Goal: Transaction & Acquisition: Purchase product/service

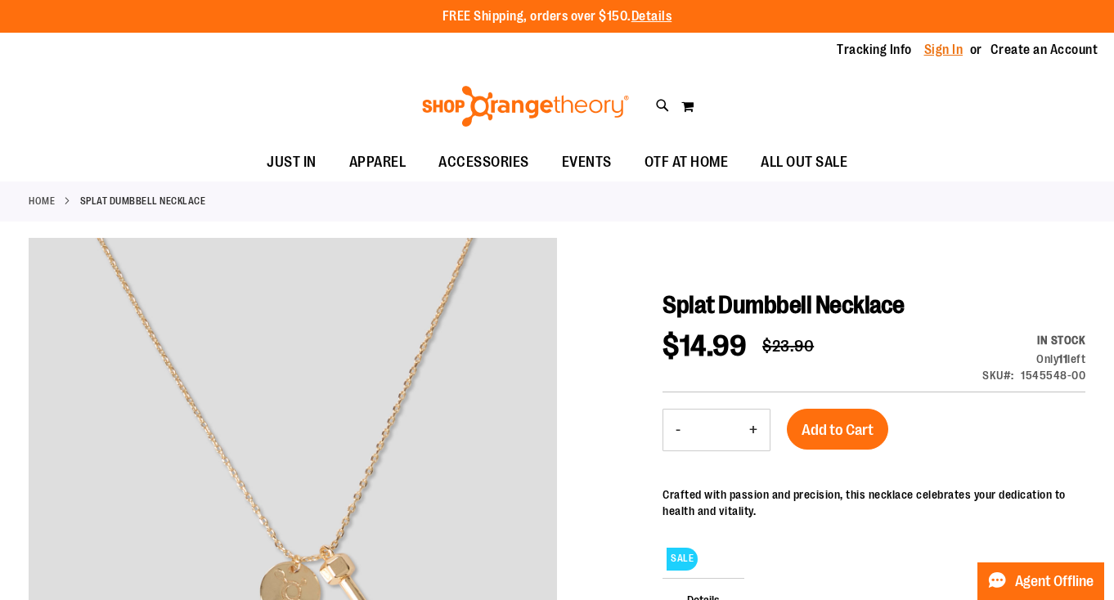
click at [935, 56] on link "Sign In" at bounding box center [943, 50] width 39 height 18
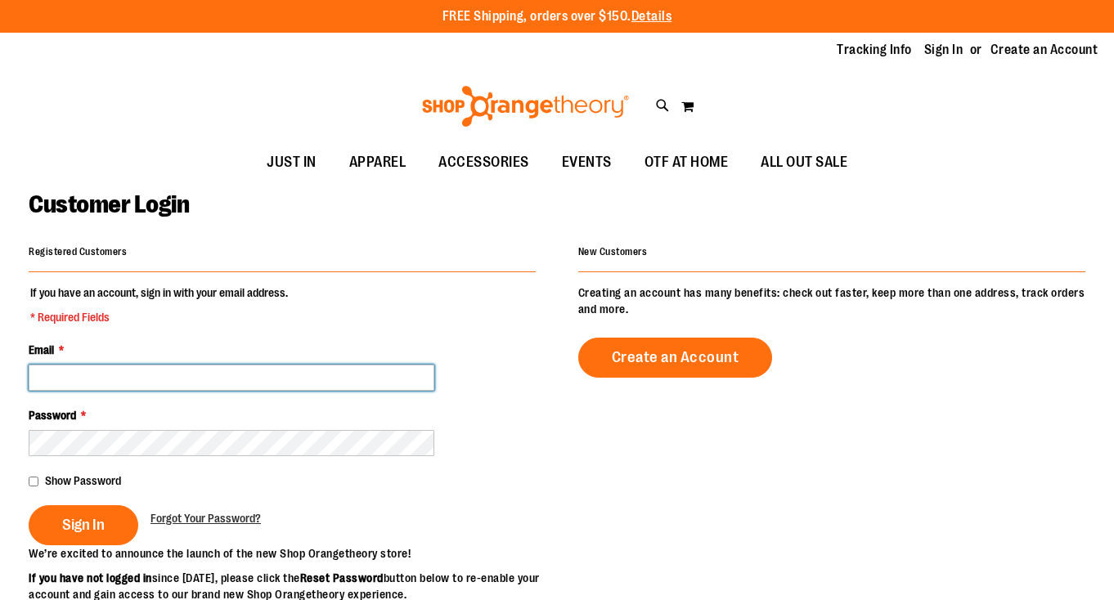
type input "**********"
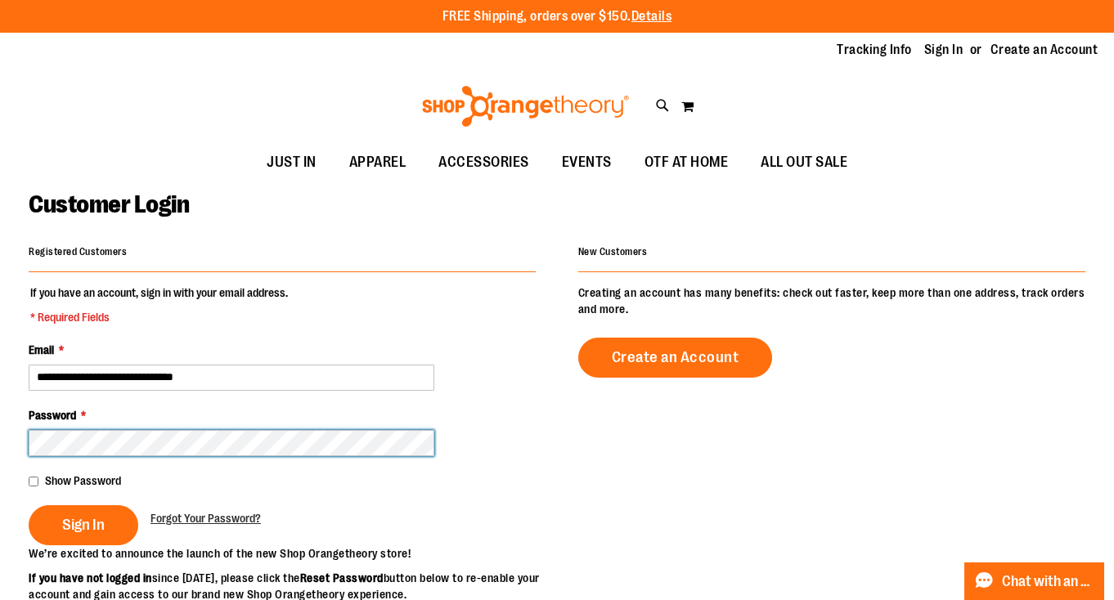
click at [83, 523] on button "Sign In" at bounding box center [84, 525] width 110 height 40
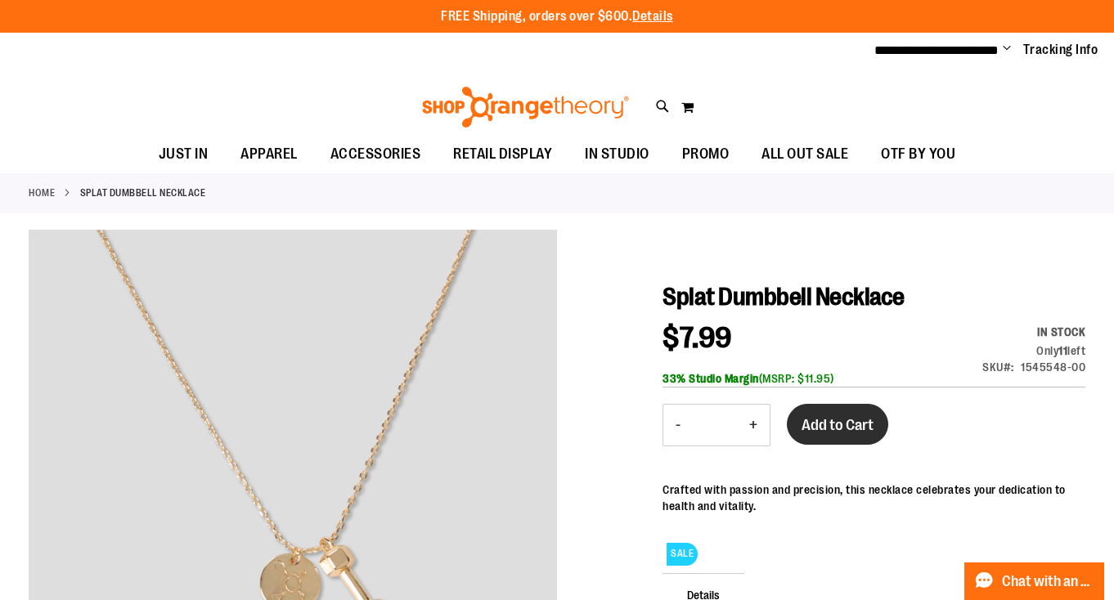
click at [819, 421] on span "Add to Cart" at bounding box center [837, 425] width 72 height 18
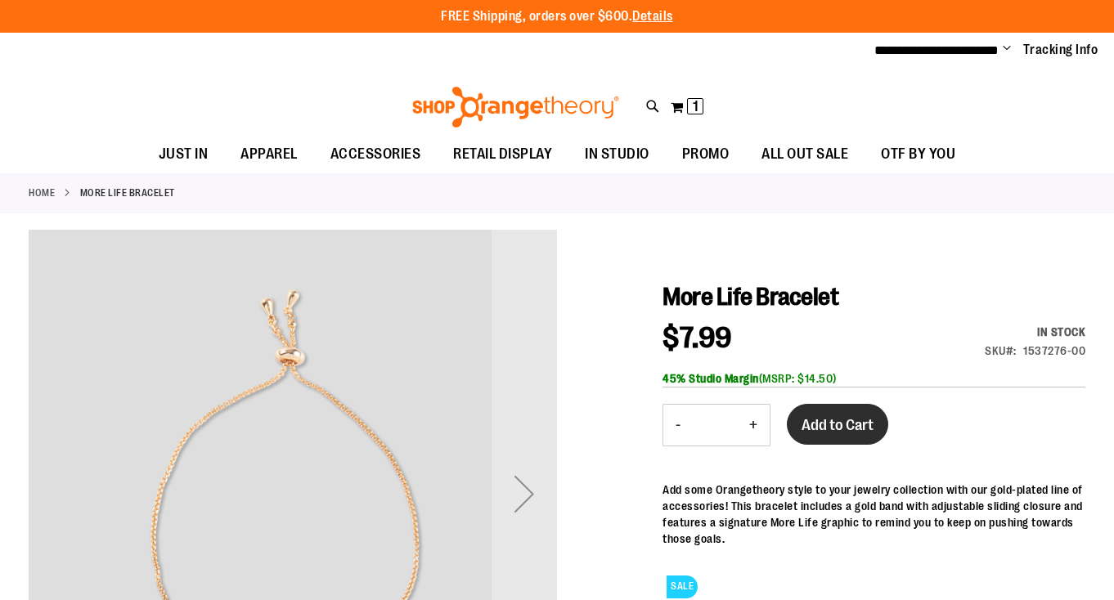
click at [818, 435] on button "Add to Cart" at bounding box center [837, 424] width 101 height 41
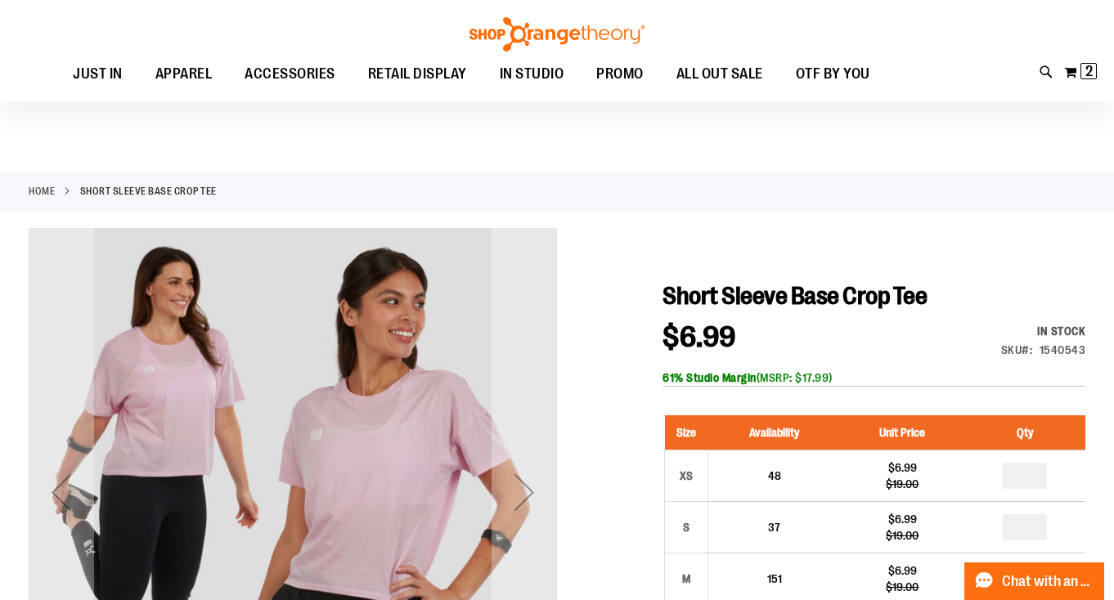
scroll to position [58, 0]
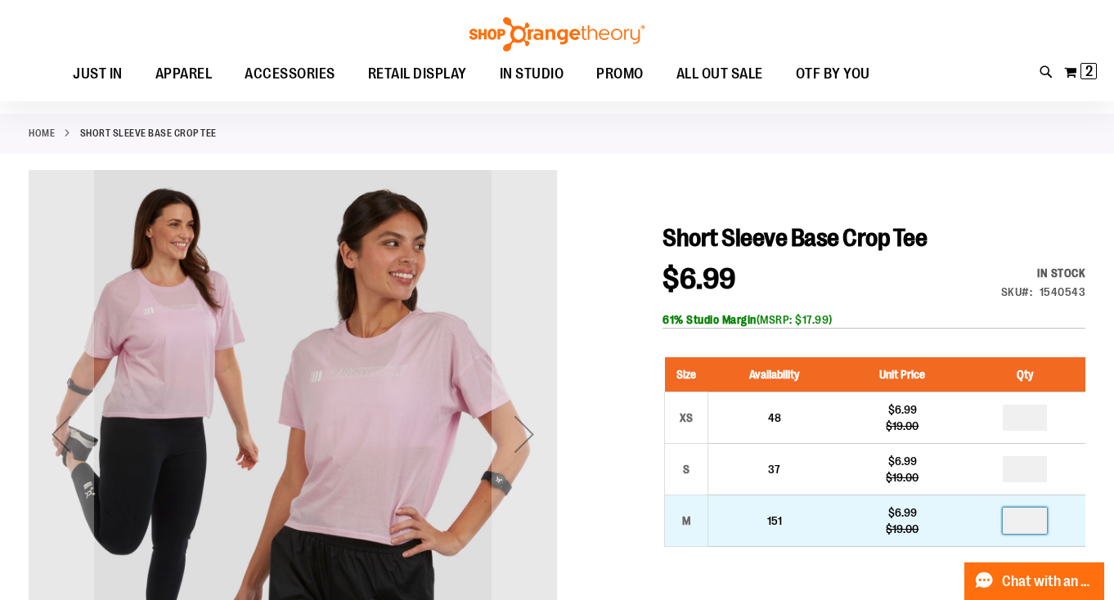
click at [1025, 520] on input "number" at bounding box center [1024, 521] width 44 height 26
type input "*"
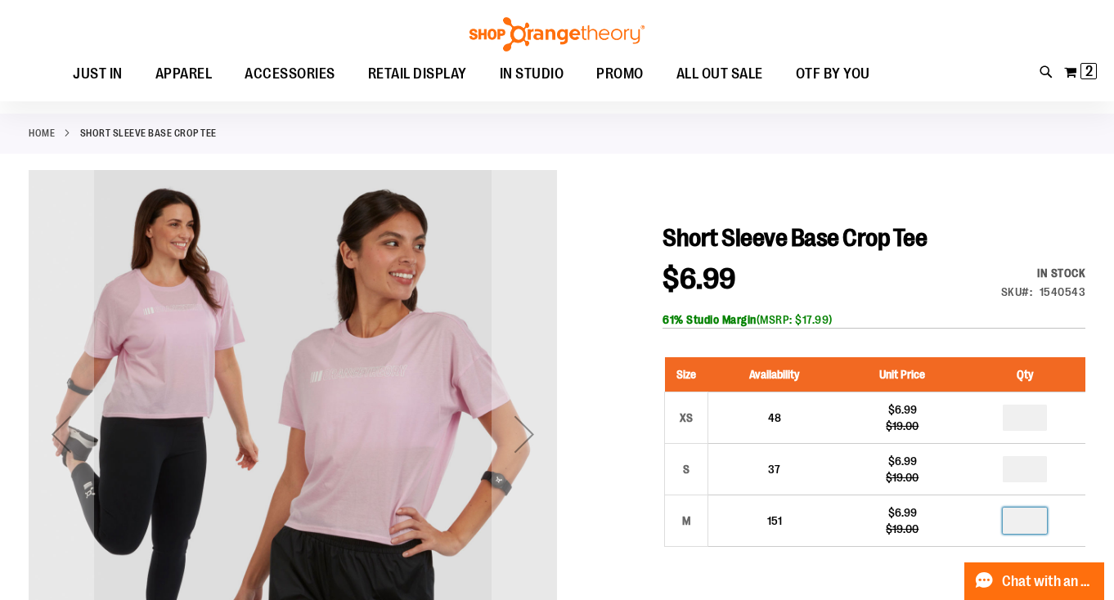
click at [975, 312] on div "61% Studio Margin (MSRP: $17.99)" at bounding box center [873, 320] width 423 height 16
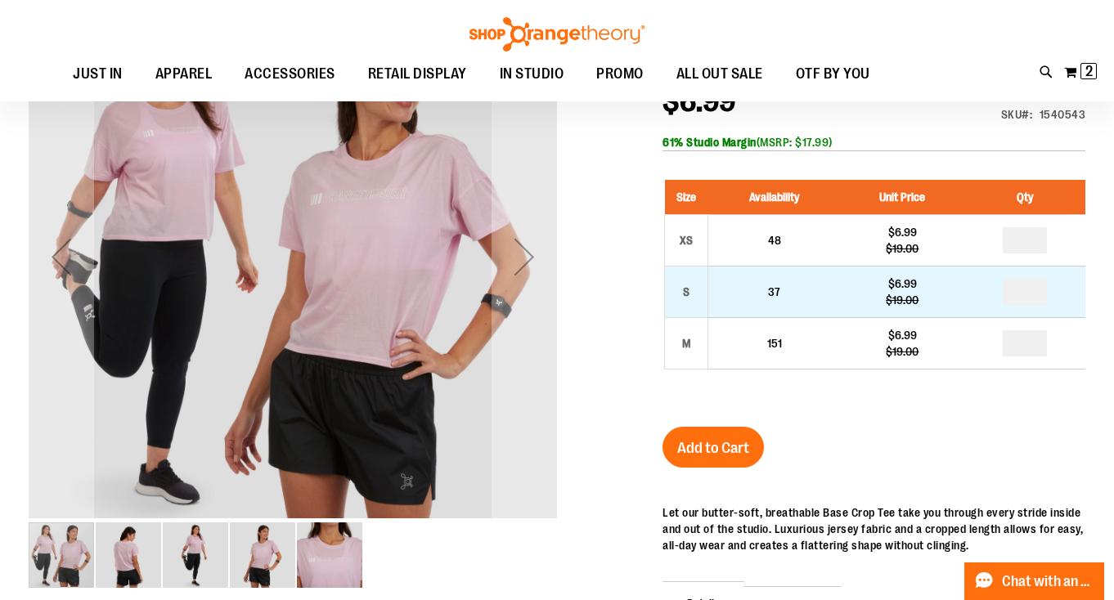
scroll to position [244, 0]
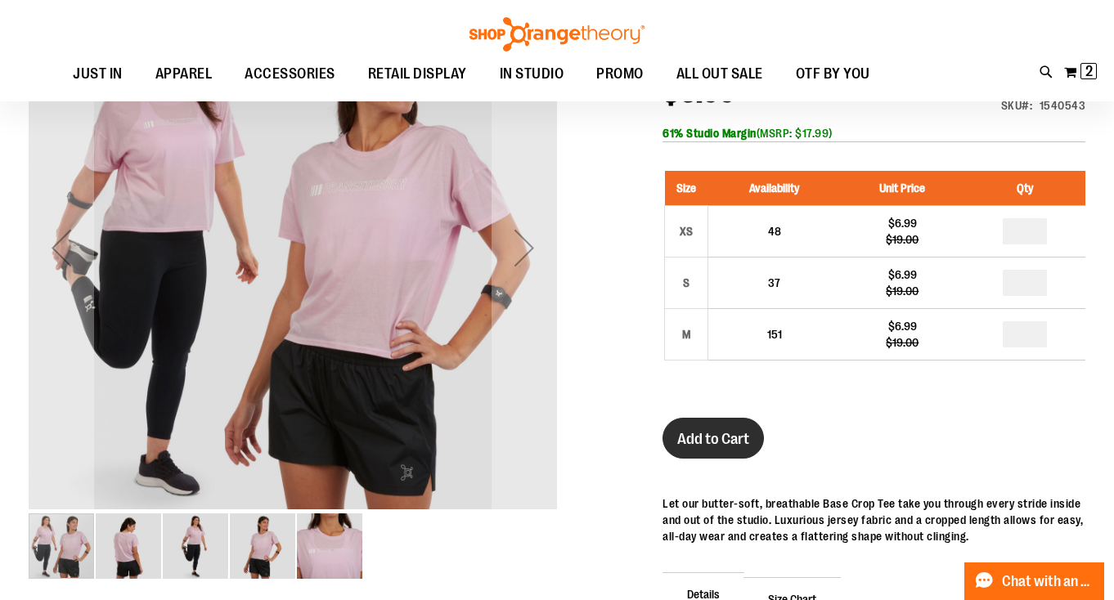
click at [728, 431] on span "Add to Cart" at bounding box center [713, 439] width 72 height 18
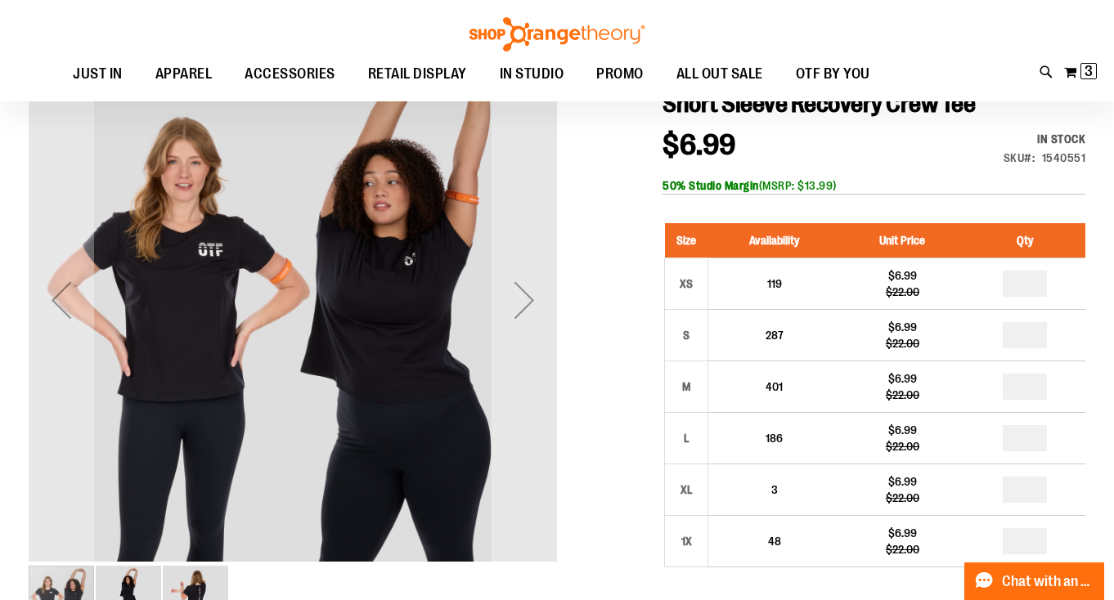
scroll to position [195, 0]
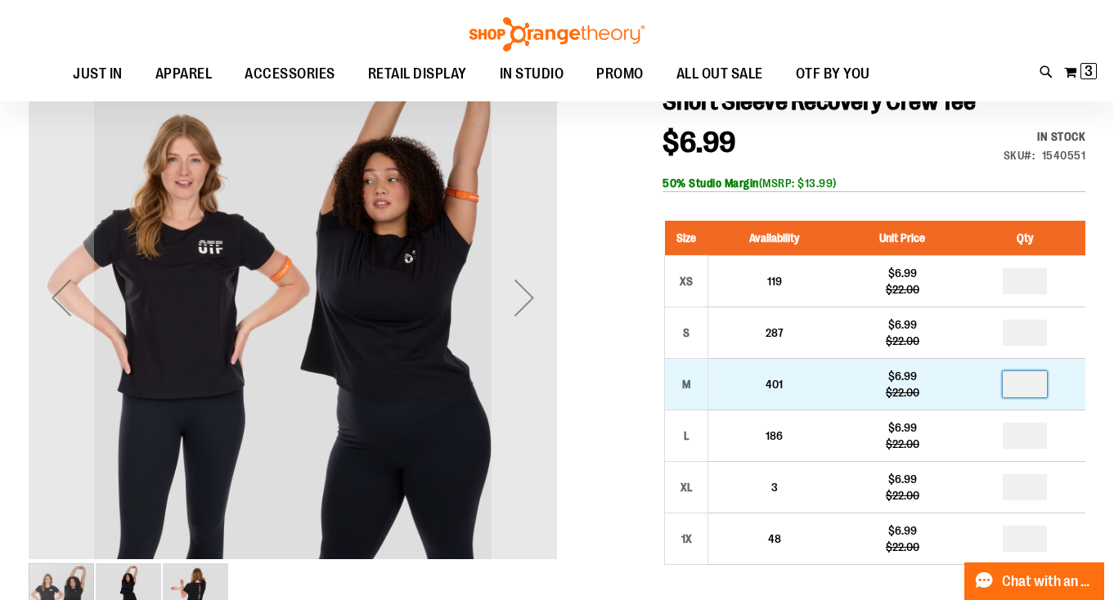
click at [1025, 389] on input "*" at bounding box center [1024, 384] width 44 height 26
type input "*"
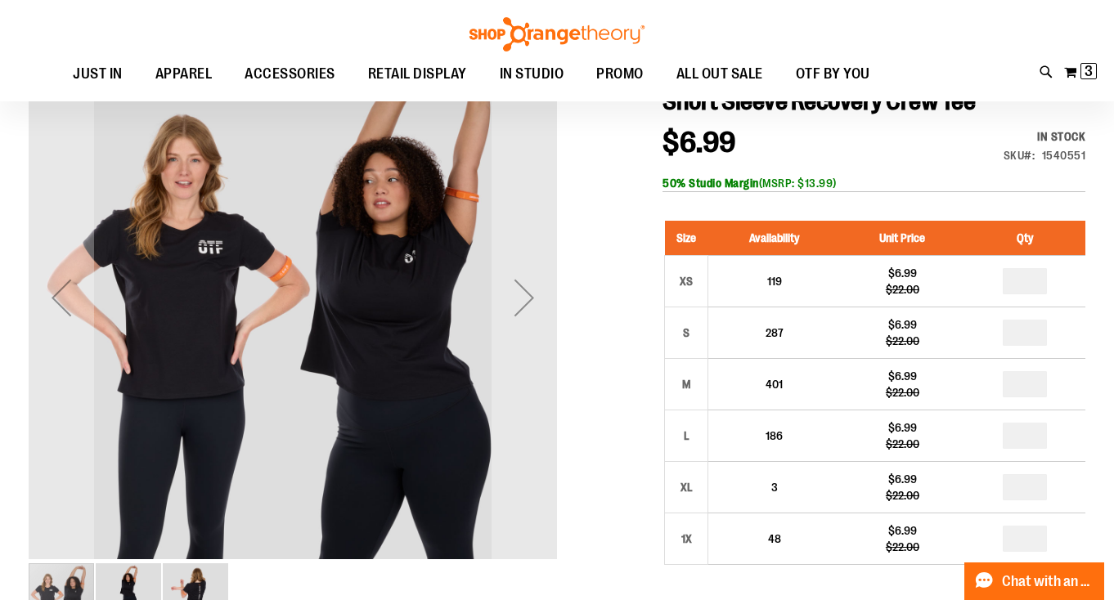
click at [626, 436] on div at bounding box center [557, 535] width 1056 height 1002
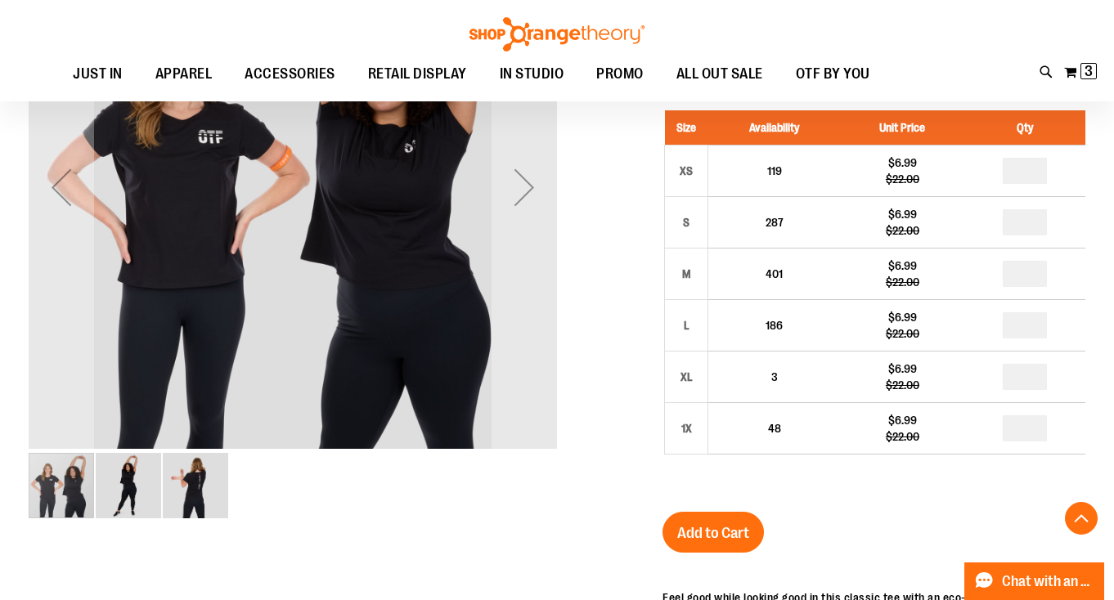
scroll to position [312, 0]
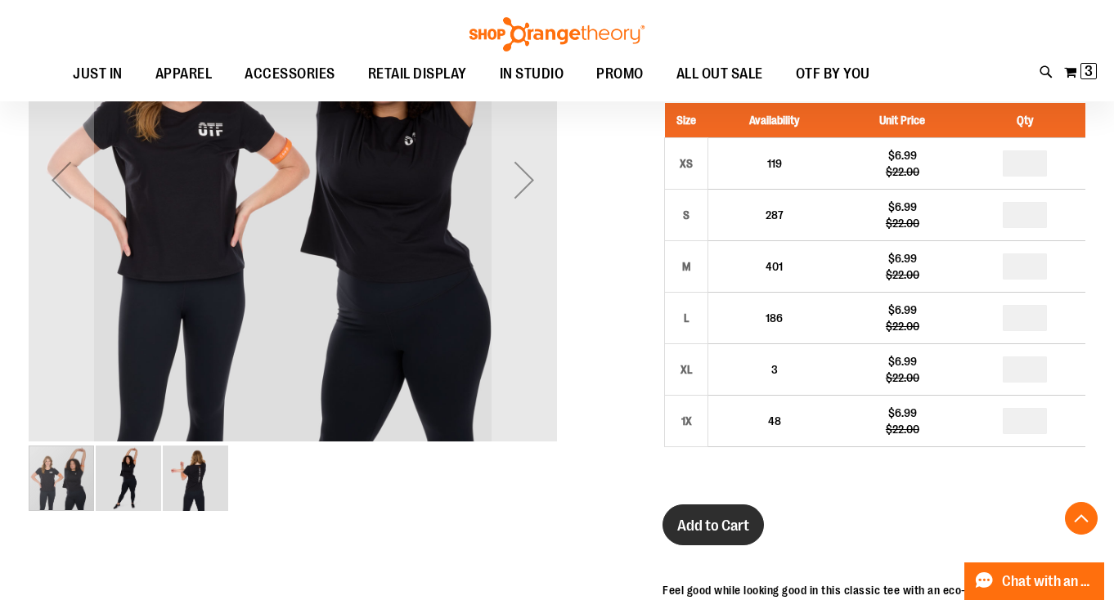
click at [697, 518] on span "Add to Cart" at bounding box center [713, 526] width 72 height 18
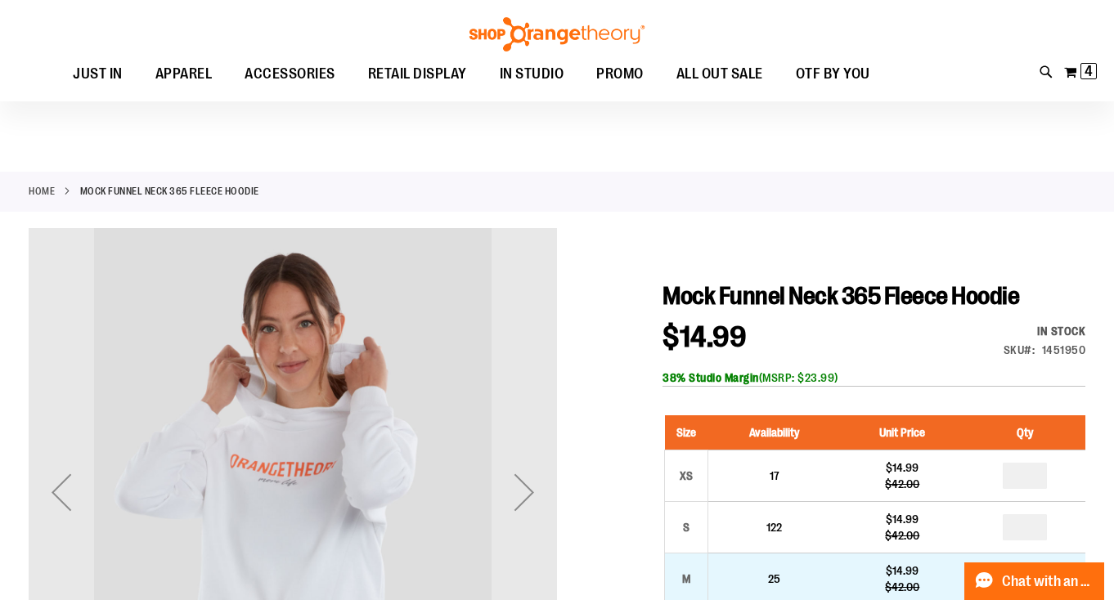
scroll to position [156, 0]
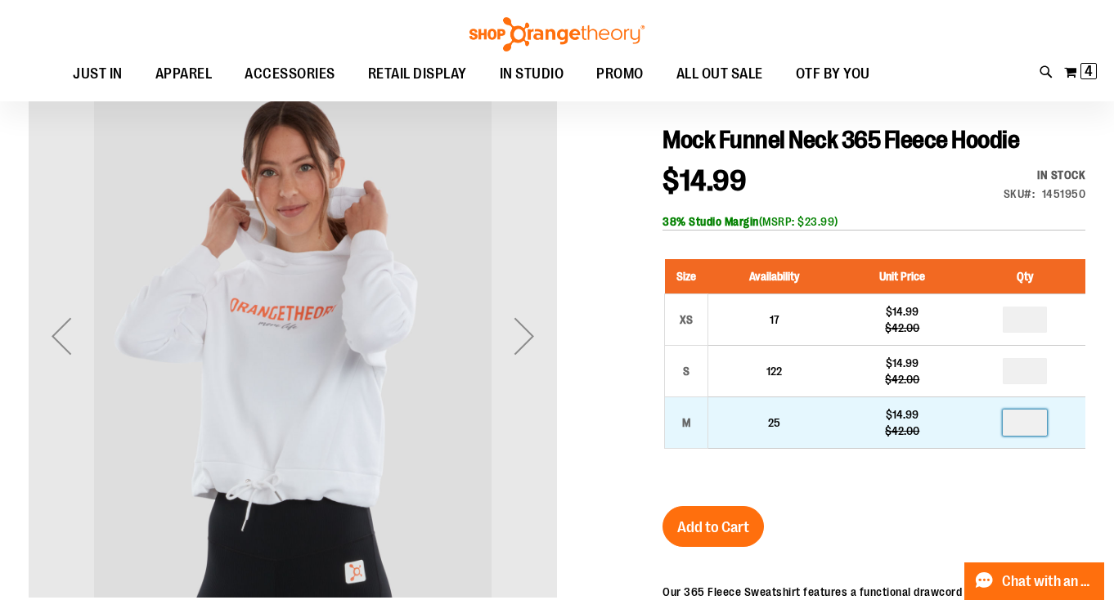
click at [1016, 425] on input "number" at bounding box center [1024, 423] width 44 height 26
type input "*"
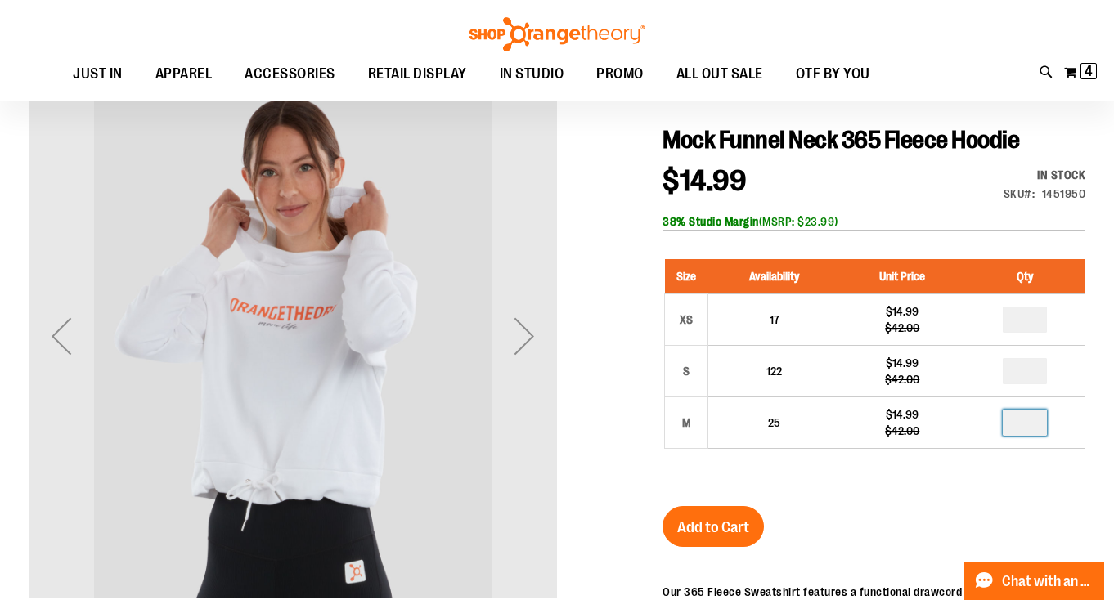
click at [747, 518] on span "Add to Cart" at bounding box center [713, 527] width 72 height 18
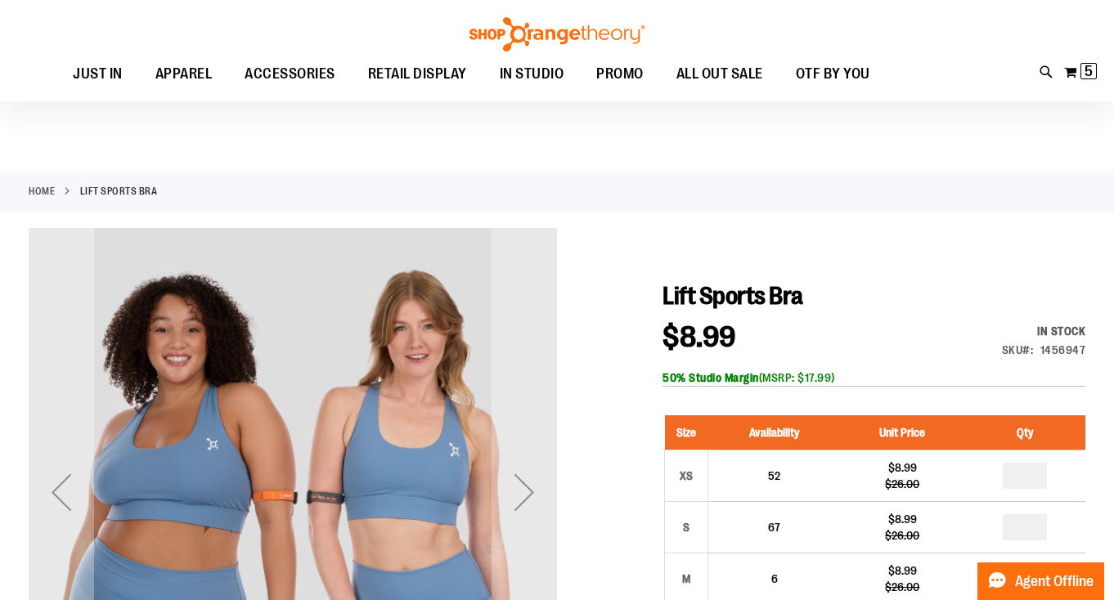
scroll to position [146, 0]
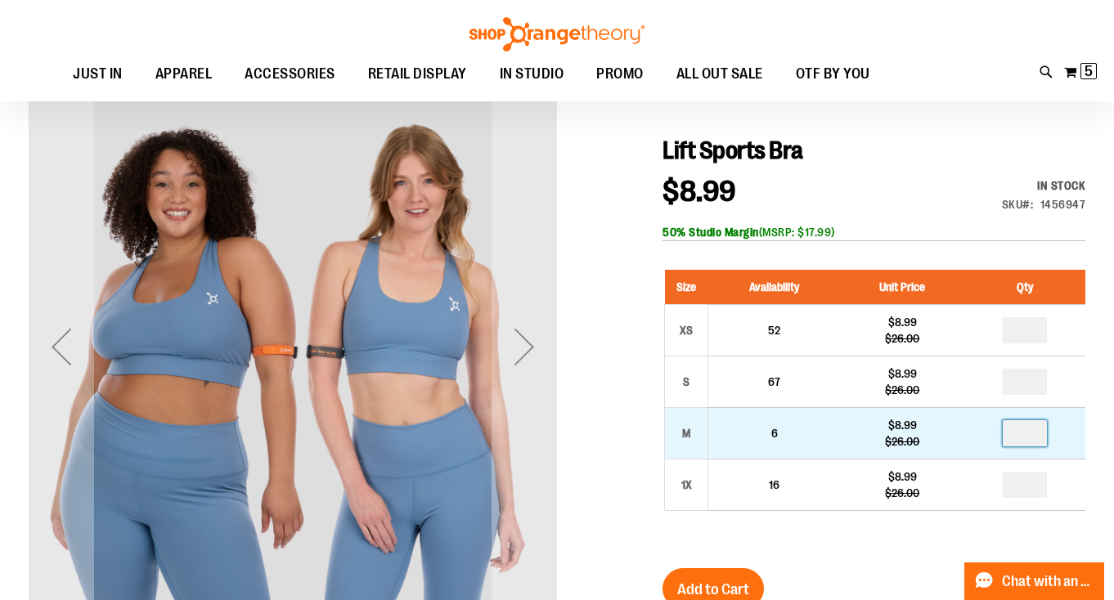
click at [1033, 429] on input "number" at bounding box center [1024, 433] width 44 height 26
type input "*"
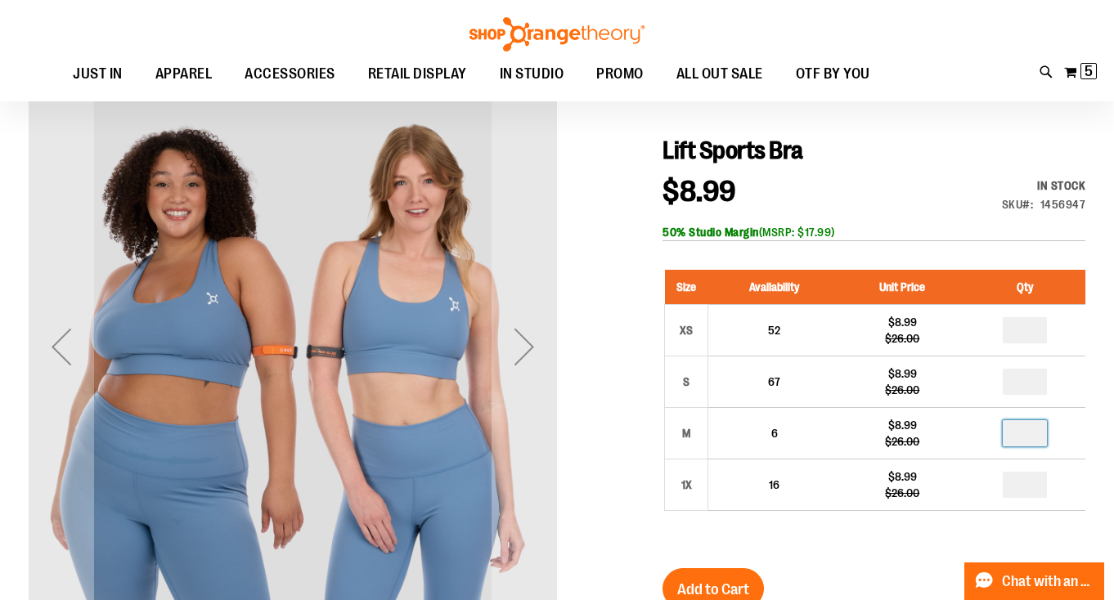
click at [874, 538] on div "Size Availability Unit Price Qty XS 52 $8.99 $26.00 * S 67 $8.99" at bounding box center [873, 402] width 423 height 298
click at [731, 572] on button "Add to Cart" at bounding box center [712, 588] width 101 height 41
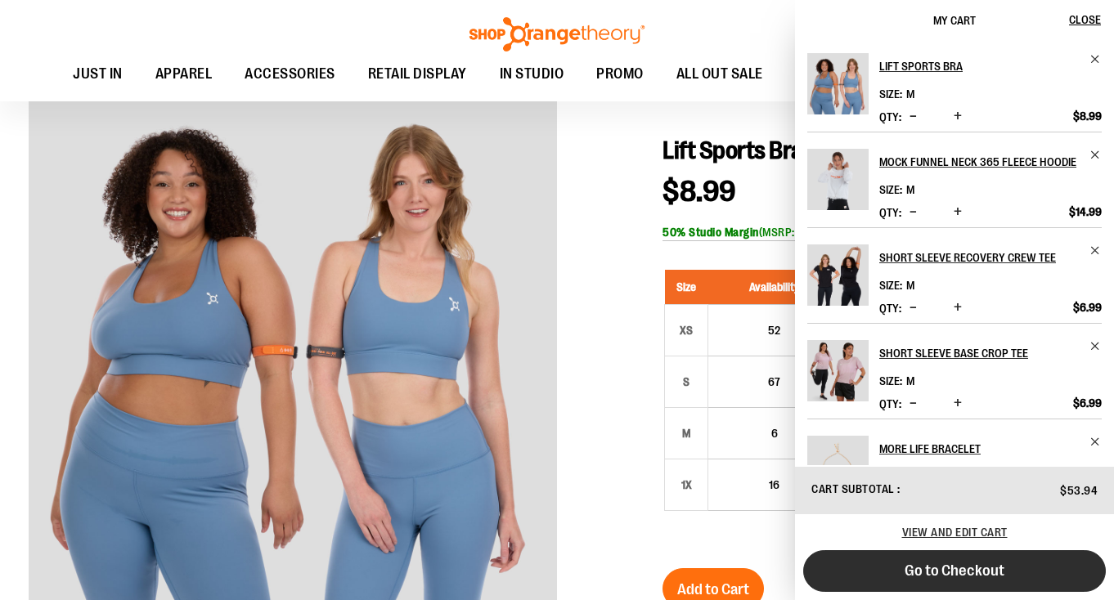
click at [900, 573] on button "Go to Checkout" at bounding box center [954, 571] width 303 height 42
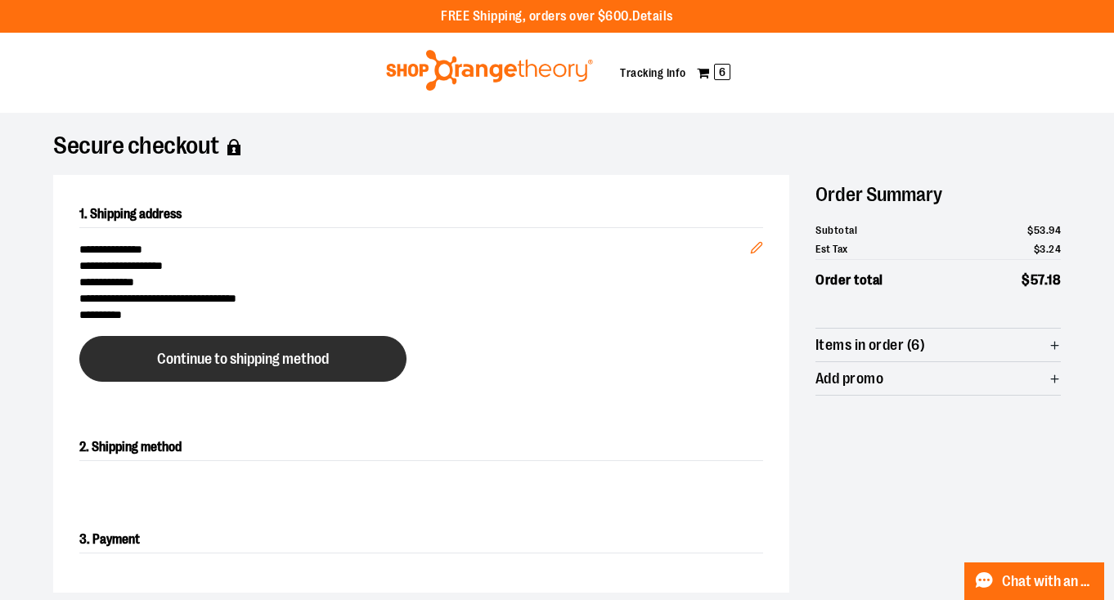
click at [317, 352] on span "Continue to shipping method" at bounding box center [243, 360] width 172 height 16
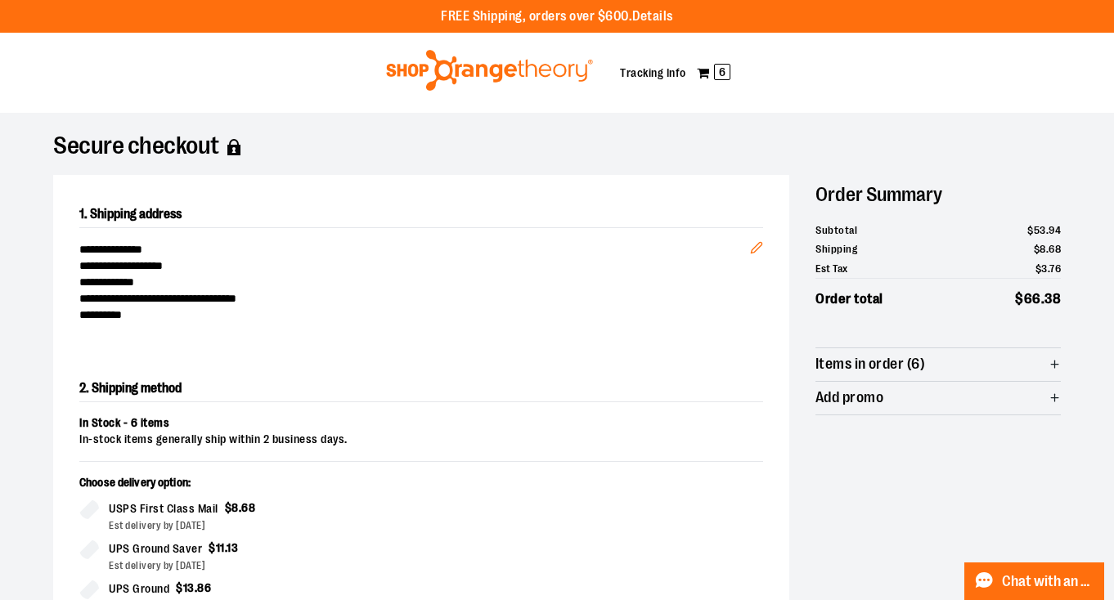
scroll to position [279, 0]
